Goal: Task Accomplishment & Management: Manage account settings

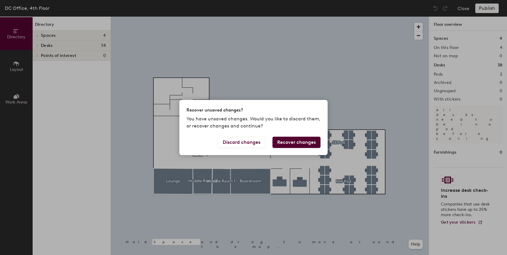
click at [310, 140] on button "Recover changes" at bounding box center [296, 142] width 48 height 11
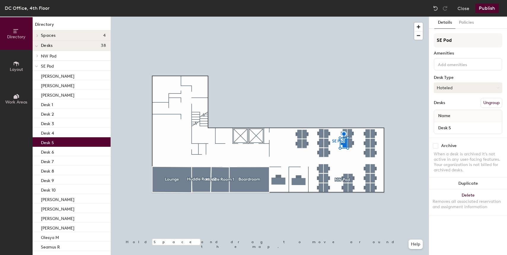
click at [465, 87] on button "Hoteled" at bounding box center [467, 87] width 68 height 11
click at [464, 108] on div "Assigned" at bounding box center [463, 106] width 59 height 9
click at [461, 115] on div "Name" at bounding box center [468, 116] width 68 height 12
click at [441, 116] on span "Name" at bounding box center [444, 115] width 18 height 11
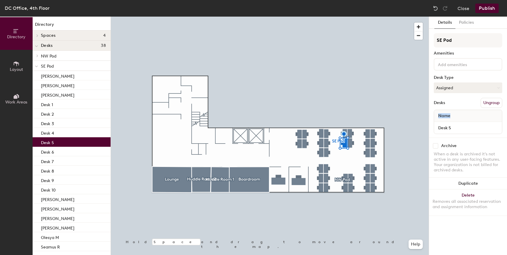
click at [445, 121] on span "Name" at bounding box center [444, 115] width 18 height 11
drag, startPoint x: 456, startPoint y: 57, endPoint x: 457, endPoint y: 60, distance: 3.2
click at [456, 57] on div "SE Pod Amenities Desk Type Assigned Desks Ungroup Name Desk 5" at bounding box center [467, 85] width 68 height 104
click at [459, 64] on input at bounding box center [462, 63] width 53 height 7
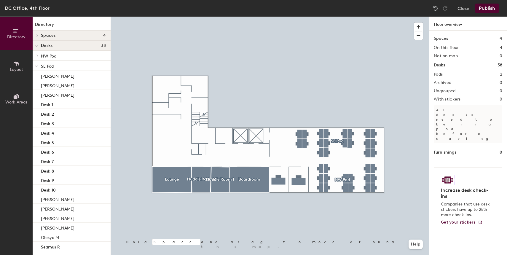
click at [396, 17] on div at bounding box center [270, 17] width 318 height 0
drag, startPoint x: 483, startPoint y: 128, endPoint x: 484, endPoint y: 157, distance: 28.8
click at [485, 149] on div "Furnishings 0" at bounding box center [467, 152] width 68 height 7
drag, startPoint x: 473, startPoint y: 171, endPoint x: 465, endPoint y: 139, distance: 32.8
click at [473, 187] on h4 "Increase desk check-ins" at bounding box center [466, 193] width 51 height 12
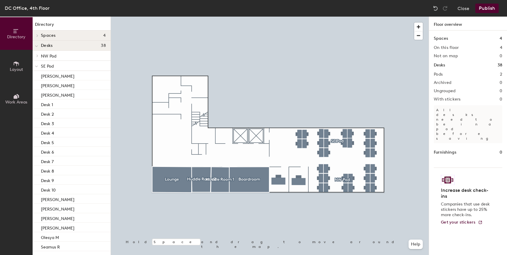
drag, startPoint x: 480, startPoint y: 34, endPoint x: 477, endPoint y: 24, distance: 10.1
click at [480, 34] on div "Spaces 4 On this floor 4 Not on map 0 Desks 38 Pods 2 Archived 0 Ungrouped 0 Wi…" at bounding box center [468, 150] width 78 height 238
click at [468, 11] on button "Close" at bounding box center [463, 8] width 12 height 9
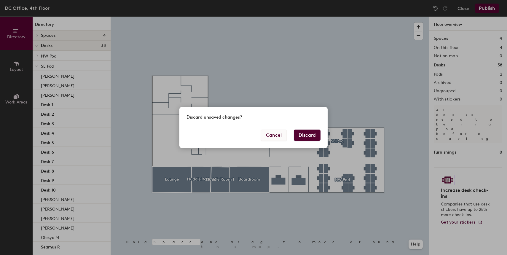
click at [271, 132] on button "Cancel" at bounding box center [274, 134] width 26 height 11
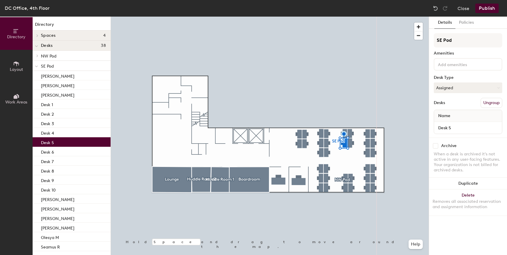
click at [454, 115] on div "Name" at bounding box center [468, 116] width 68 height 12
click at [451, 127] on input "Desk 5" at bounding box center [467, 128] width 65 height 8
click at [465, 21] on button "Policies" at bounding box center [466, 23] width 22 height 12
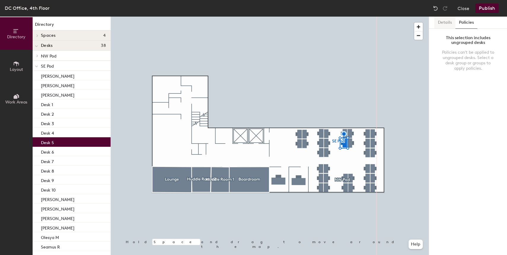
click at [445, 23] on button "Details" at bounding box center [444, 23] width 21 height 12
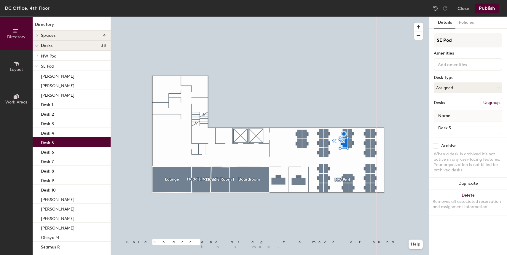
click at [453, 132] on div "Desk 5" at bounding box center [468, 128] width 68 height 12
click at [453, 130] on input "Desk 5" at bounding box center [467, 128] width 65 height 8
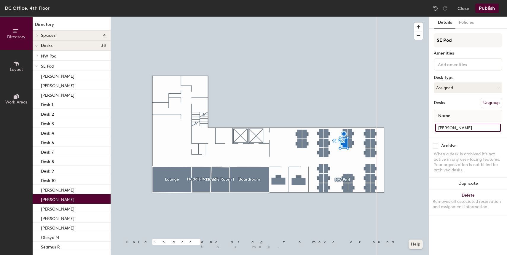
type input "[PERSON_NAME]"
click at [394, 17] on div at bounding box center [270, 17] width 318 height 0
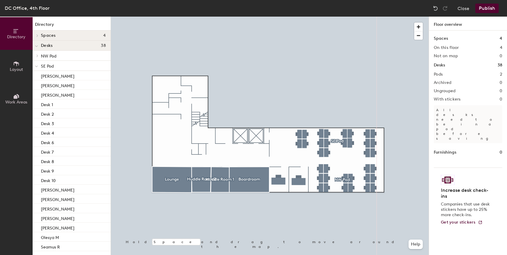
click at [483, 11] on button "Publish" at bounding box center [486, 8] width 23 height 9
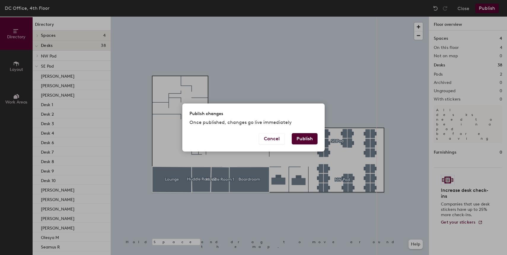
click at [306, 137] on button "Publish" at bounding box center [305, 138] width 26 height 11
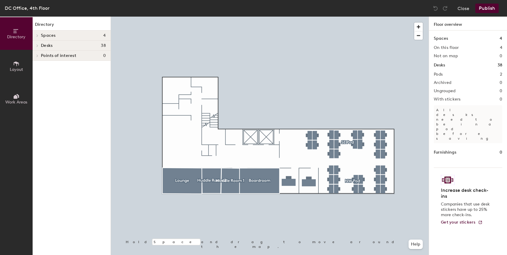
click at [17, 66] on icon at bounding box center [16, 63] width 7 height 7
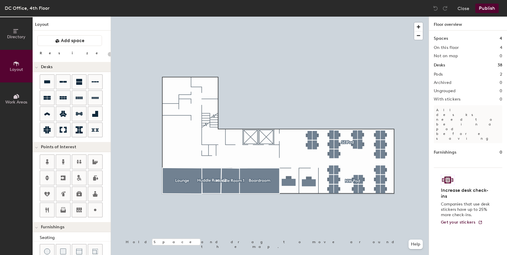
click at [15, 92] on button "Work Areas" at bounding box center [16, 98] width 33 height 33
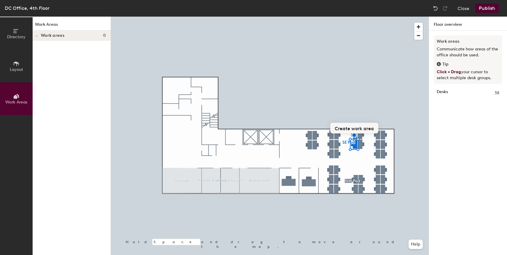
click at [350, 125] on button "Create work area" at bounding box center [354, 128] width 48 height 11
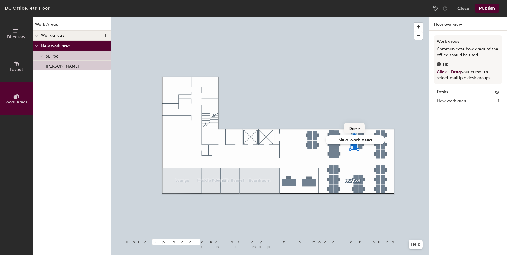
click at [330, 17] on div at bounding box center [270, 17] width 318 height 0
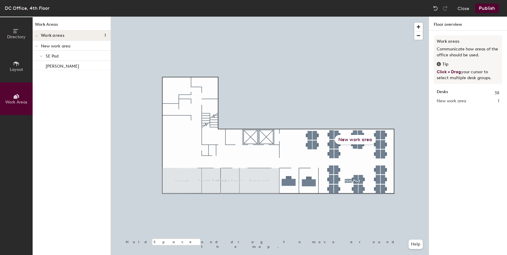
click at [10, 36] on span "Directory" at bounding box center [16, 36] width 18 height 5
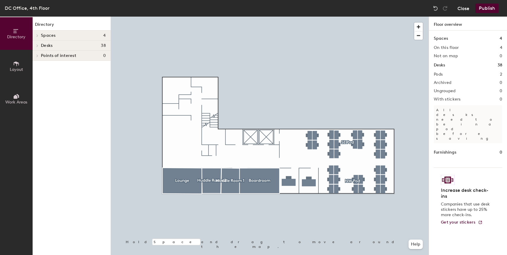
click at [462, 11] on button "Close" at bounding box center [463, 8] width 12 height 9
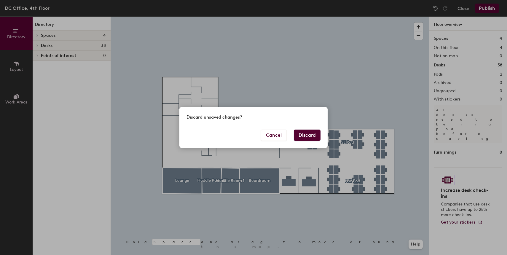
click at [295, 136] on button "Discard" at bounding box center [307, 134] width 27 height 11
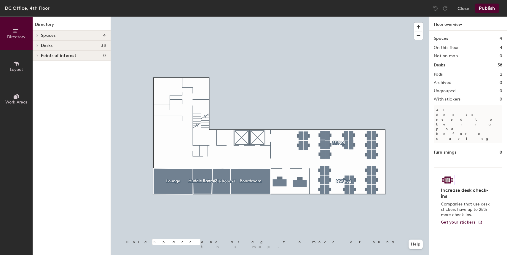
click at [50, 31] on div "Spaces 4" at bounding box center [72, 36] width 78 height 10
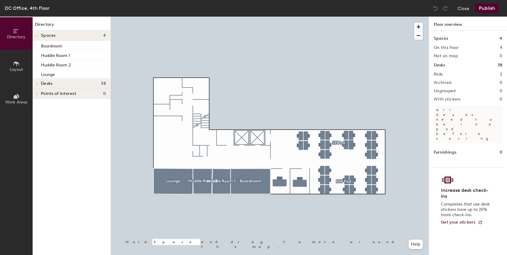
click at [77, 84] on h4 "Desks 38" at bounding box center [73, 83] width 65 height 5
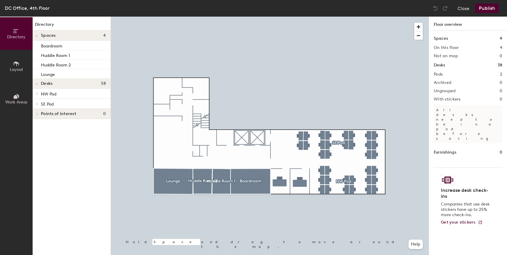
click at [326, 17] on div at bounding box center [270, 17] width 318 height 0
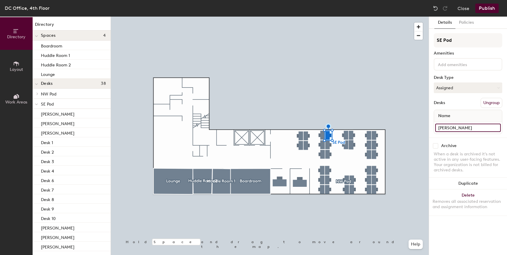
click at [456, 129] on input "Susan S" at bounding box center [467, 128] width 65 height 8
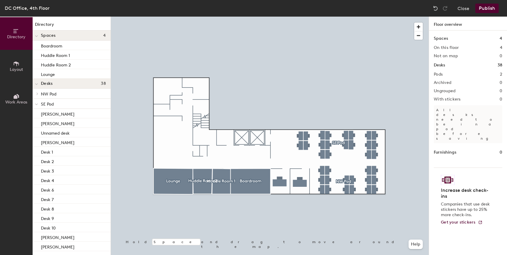
click at [487, 9] on button "Publish" at bounding box center [486, 8] width 23 height 9
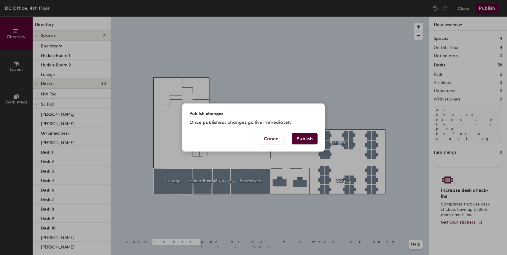
click at [303, 140] on button "Publish" at bounding box center [305, 138] width 26 height 11
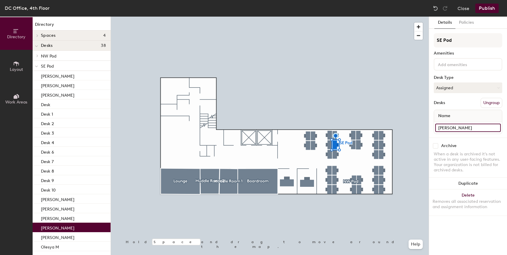
click at [455, 128] on input "[PERSON_NAME]" at bounding box center [467, 128] width 65 height 8
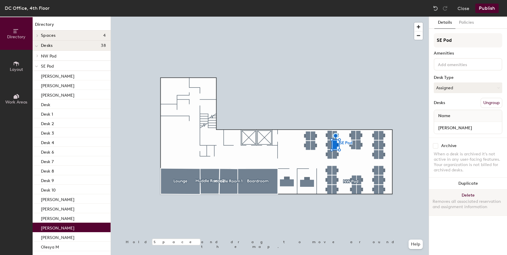
click at [472, 195] on button "Delete Removes all associated reservation and assignment information" at bounding box center [468, 202] width 78 height 26
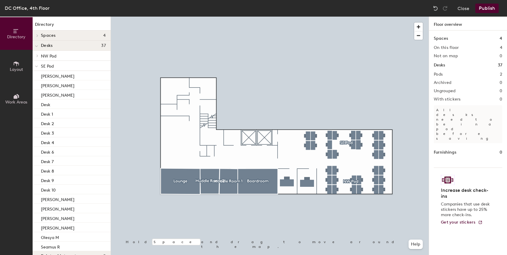
click at [487, 10] on button "Publish" at bounding box center [486, 8] width 23 height 9
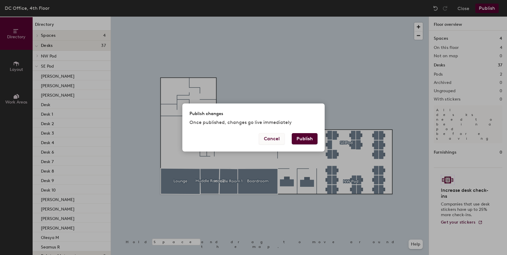
click at [270, 142] on button "Cancel" at bounding box center [272, 138] width 26 height 11
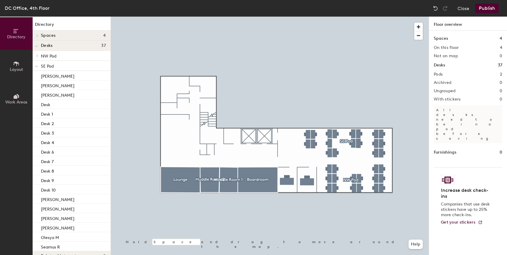
click at [335, 17] on div at bounding box center [270, 17] width 318 height 0
click at [463, 14] on div "DC Office, 4th Floor Close Publish" at bounding box center [253, 8] width 507 height 17
click at [462, 11] on button "Close" at bounding box center [463, 8] width 12 height 9
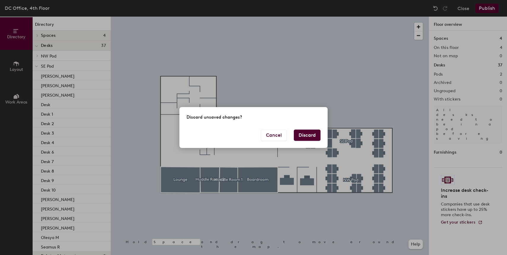
click at [305, 138] on button "Discard" at bounding box center [307, 134] width 27 height 11
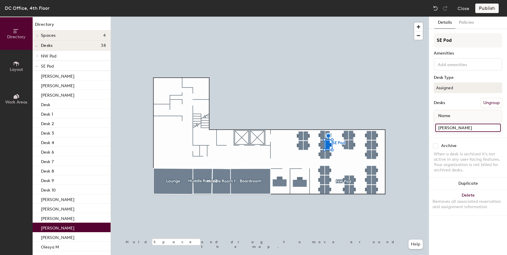
click at [470, 129] on input "[PERSON_NAME]" at bounding box center [467, 128] width 65 height 8
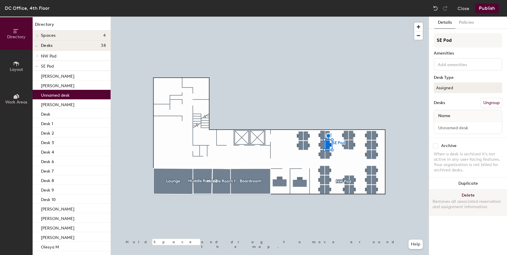
click at [470, 196] on button "Delete Removes all associated reservation and assignment information" at bounding box center [468, 202] width 78 height 26
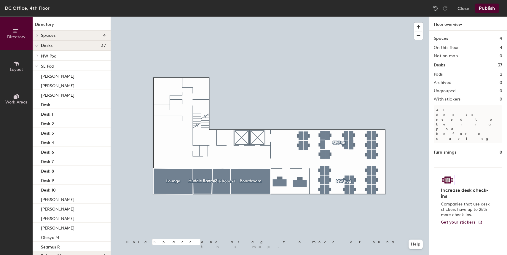
click at [478, 8] on button "Publish" at bounding box center [486, 8] width 23 height 9
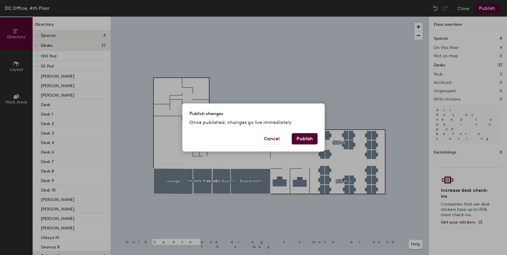
click at [303, 138] on button "Publish" at bounding box center [305, 138] width 26 height 11
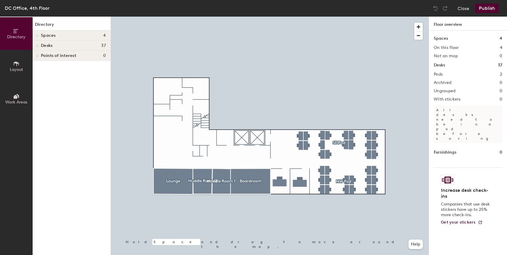
click at [26, 70] on button "Layout" at bounding box center [16, 66] width 33 height 33
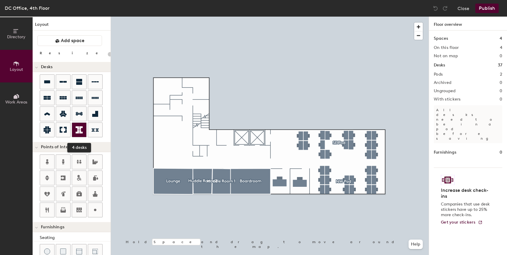
click at [81, 126] on icon at bounding box center [79, 129] width 7 height 7
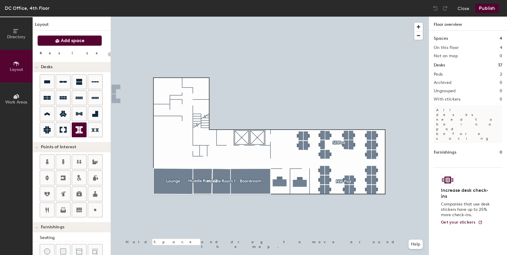
click at [76, 42] on span "Add space" at bounding box center [73, 41] width 24 height 6
click at [71, 41] on span "Add space" at bounding box center [73, 41] width 24 height 6
click at [326, 17] on div at bounding box center [270, 17] width 318 height 0
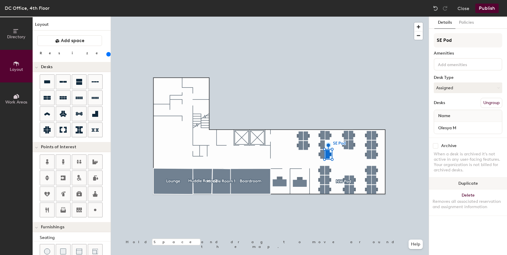
click at [459, 182] on button "Duplicate" at bounding box center [468, 183] width 78 height 12
click at [427, 17] on div at bounding box center [270, 17] width 318 height 0
click at [327, 17] on div at bounding box center [270, 17] width 318 height 0
click at [322, 17] on div at bounding box center [270, 17] width 318 height 0
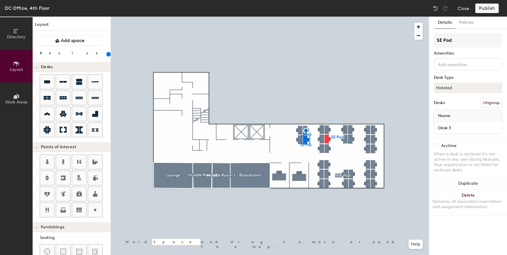
click at [300, 17] on div at bounding box center [270, 17] width 318 height 0
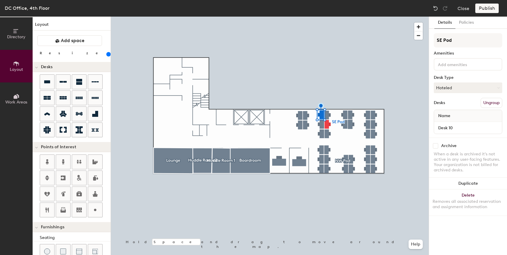
type input "200"
